Goal: Information Seeking & Learning: Learn about a topic

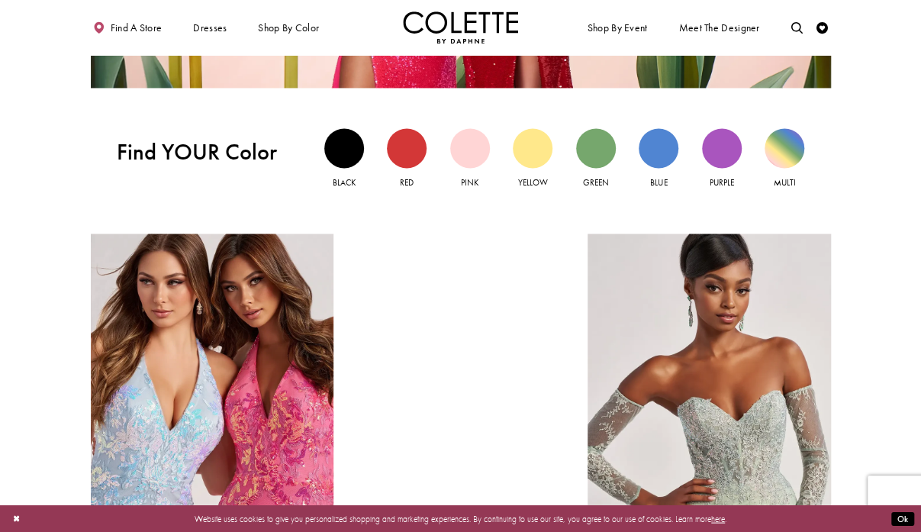
scroll to position [1144, 0]
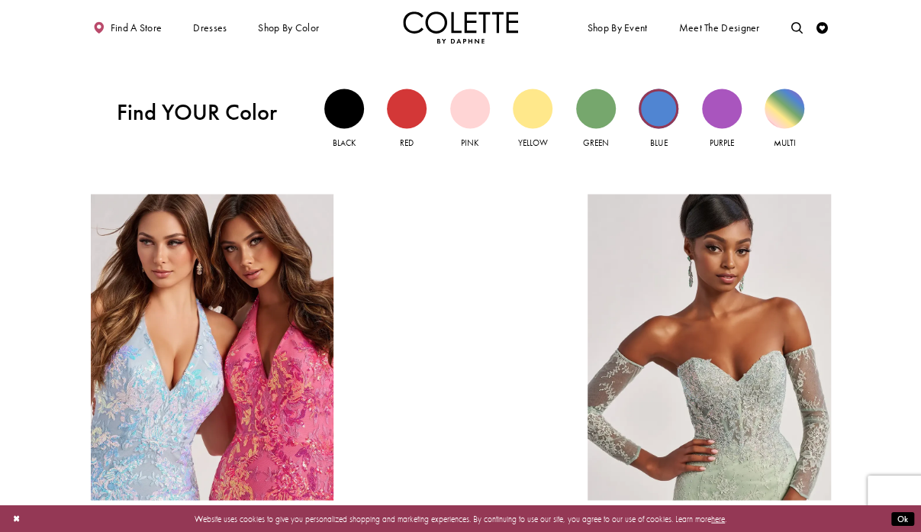
click at [656, 117] on div "Blue view" at bounding box center [659, 109] width 40 height 40
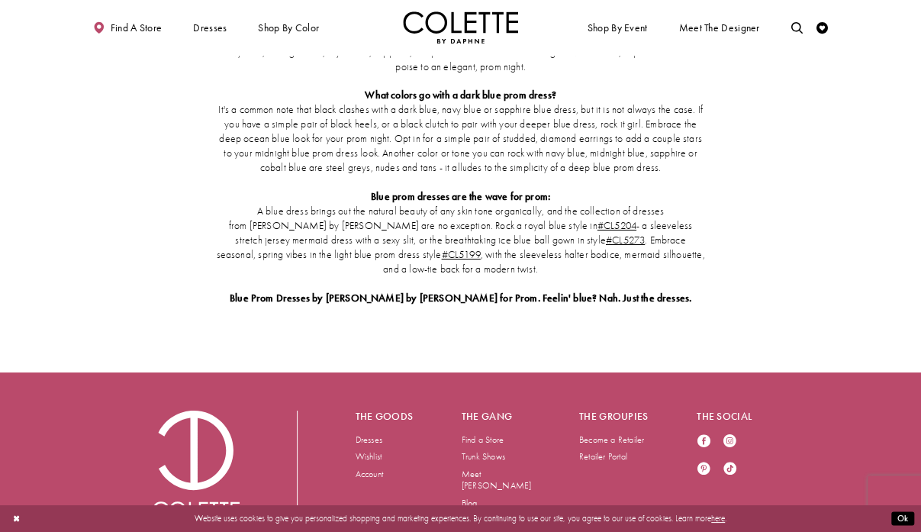
scroll to position [1907, 0]
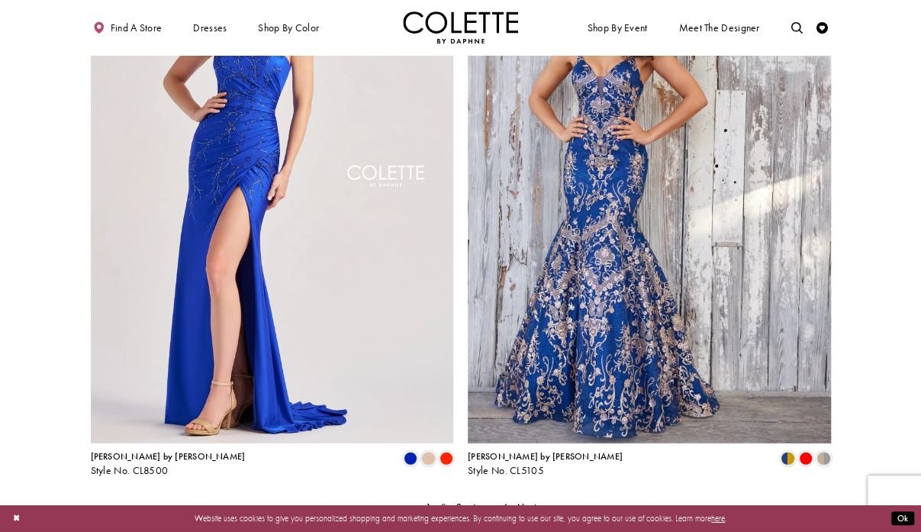
click at [446, 501] on span "2" at bounding box center [443, 507] width 5 height 12
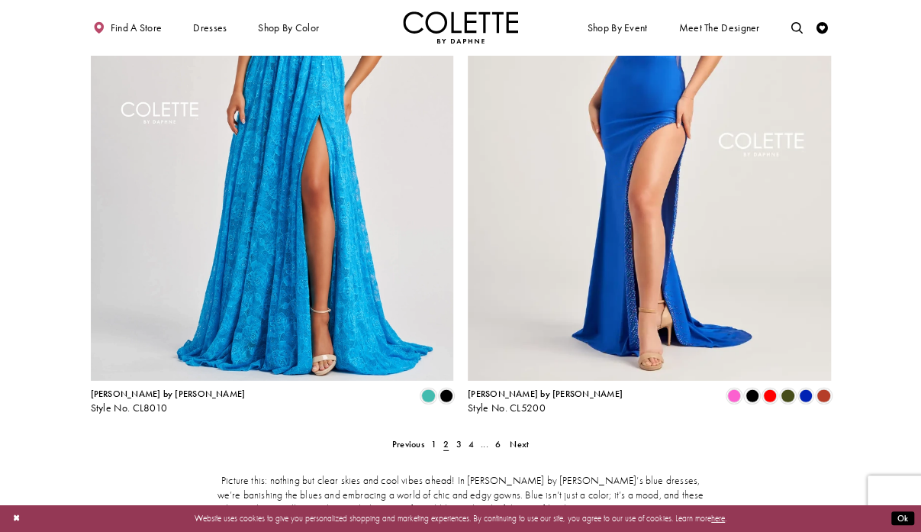
scroll to position [2097, 0]
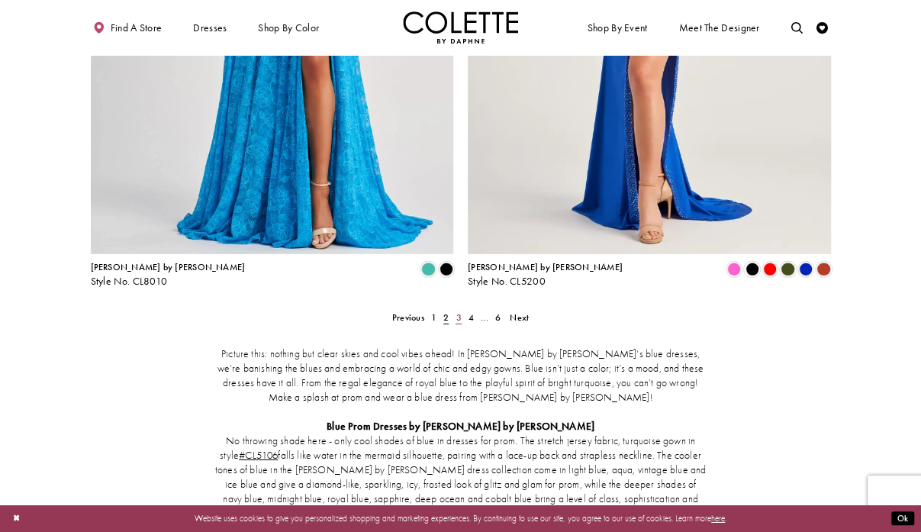
click at [456, 311] on span "3" at bounding box center [457, 317] width 5 height 12
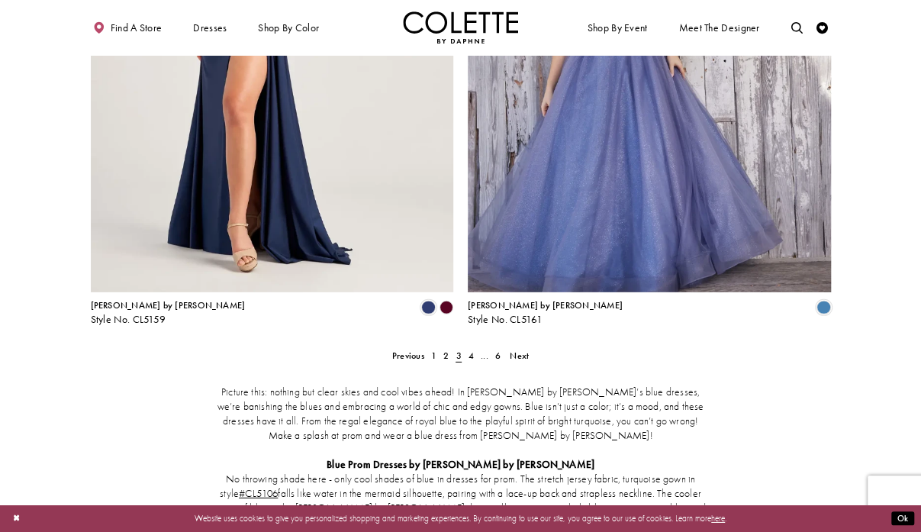
scroll to position [2161, 0]
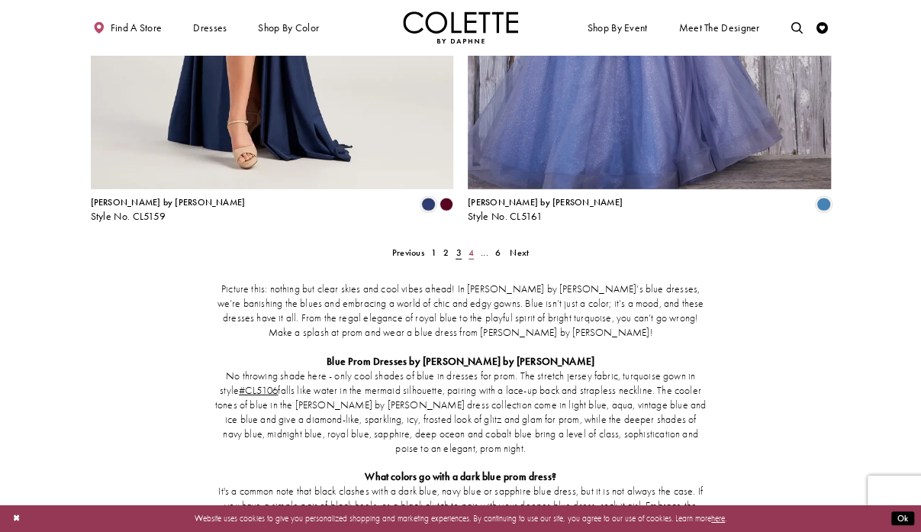
click at [471, 246] on span "4" at bounding box center [470, 252] width 5 height 12
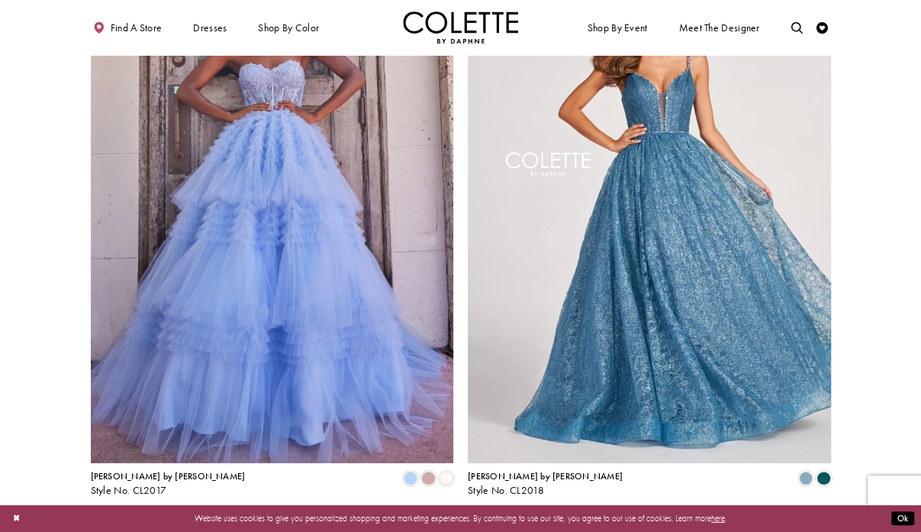
scroll to position [1970, 0]
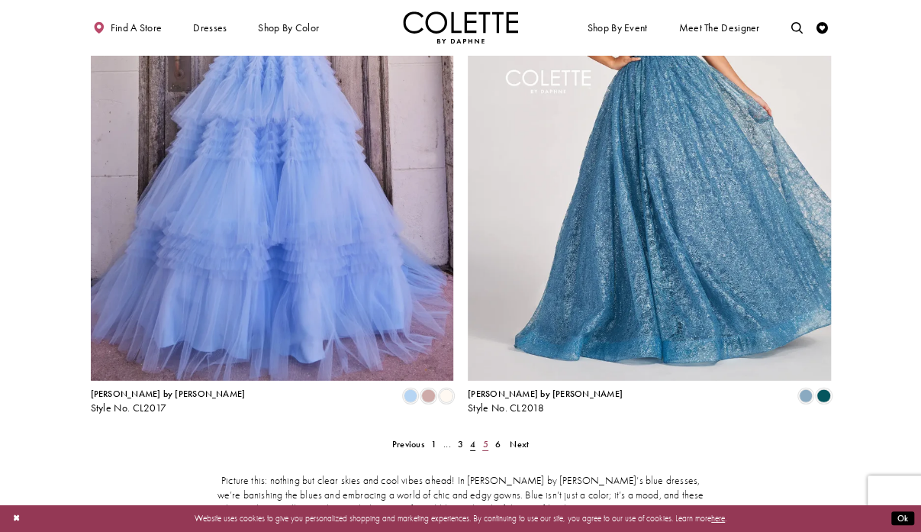
click at [484, 436] on link "5" at bounding box center [485, 444] width 12 height 17
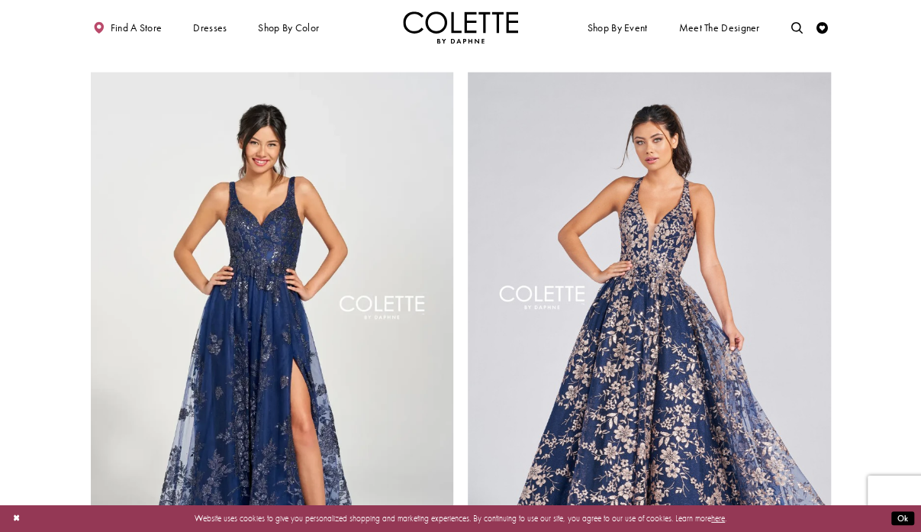
scroll to position [1970, 0]
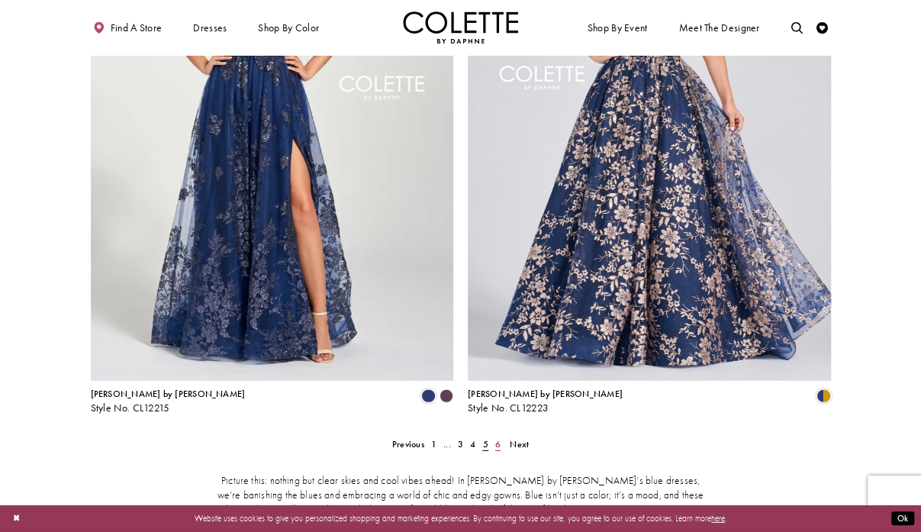
click at [497, 438] on span "6" at bounding box center [497, 444] width 5 height 12
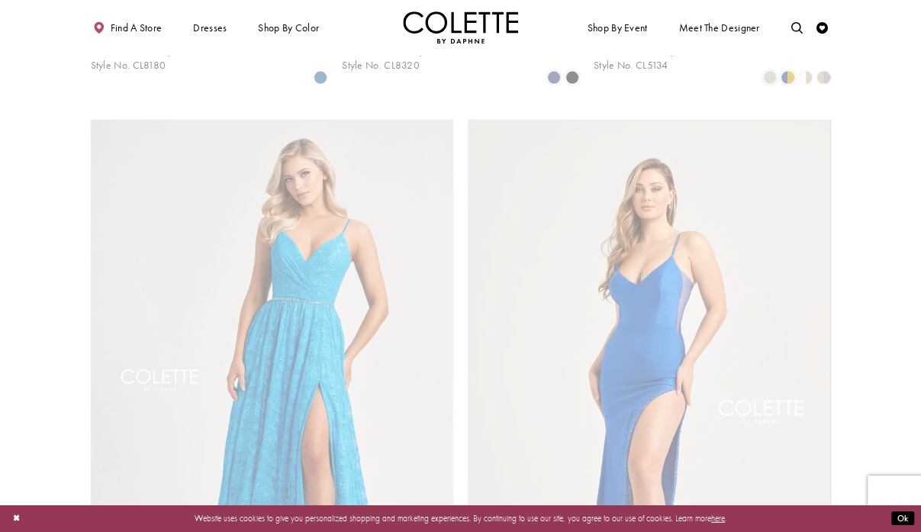
scroll to position [63, 0]
